Goal: Navigation & Orientation: Find specific page/section

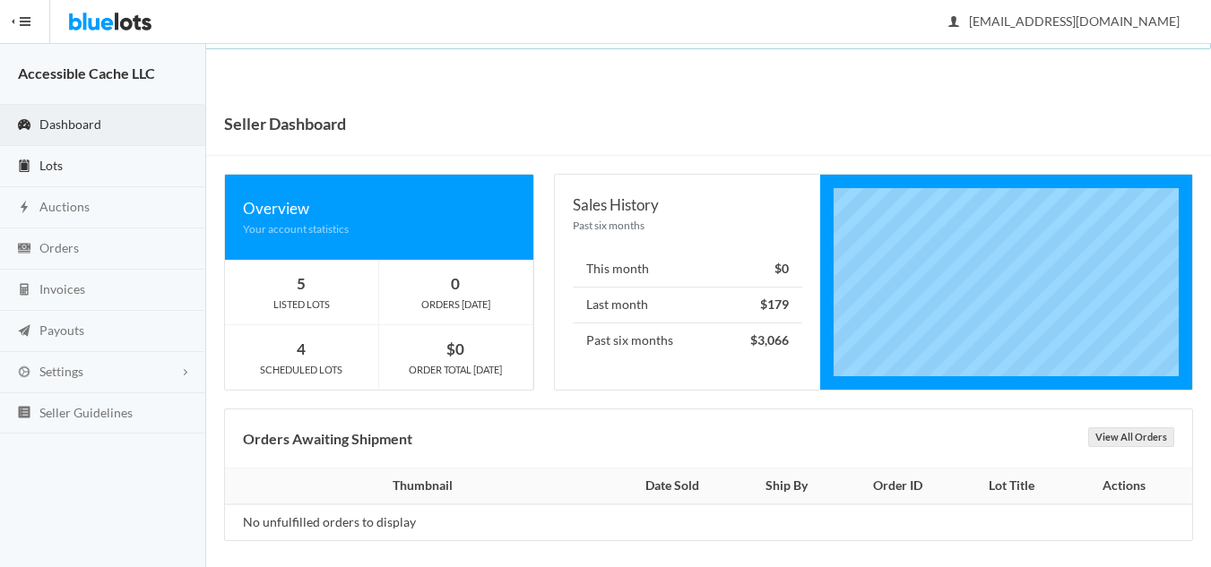
click at [56, 160] on span "Lots" at bounding box center [50, 165] width 23 height 15
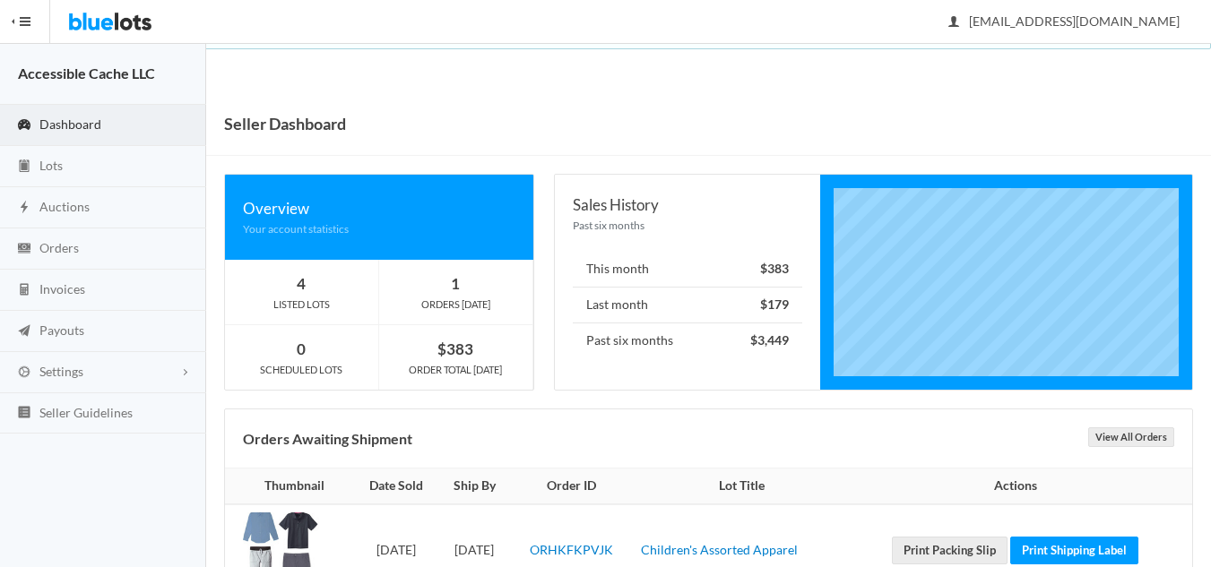
click at [104, 126] on link "Dashboard" at bounding box center [103, 125] width 206 height 41
